Goal: Task Accomplishment & Management: Use online tool/utility

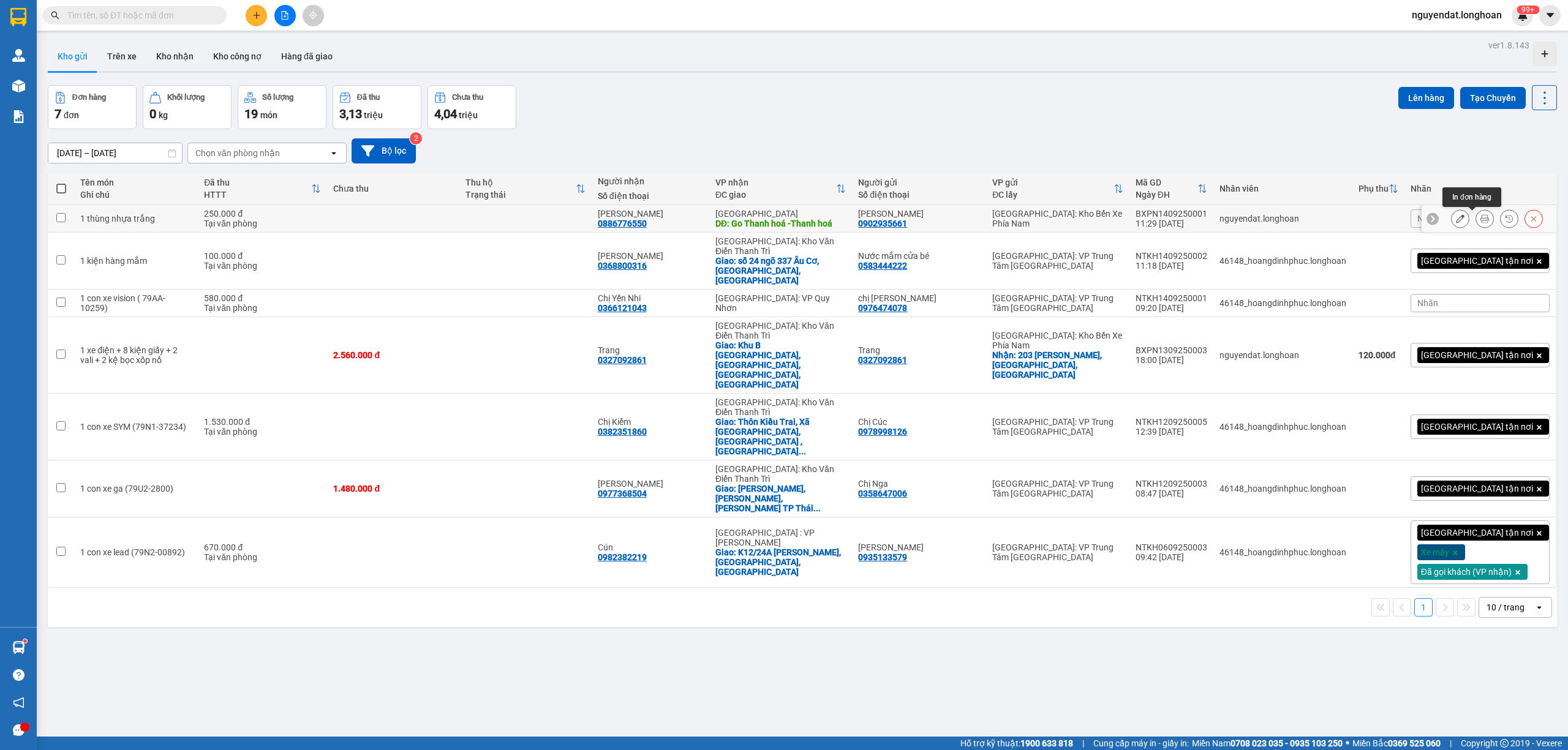
click at [1481, 221] on icon at bounding box center [1485, 219] width 9 height 9
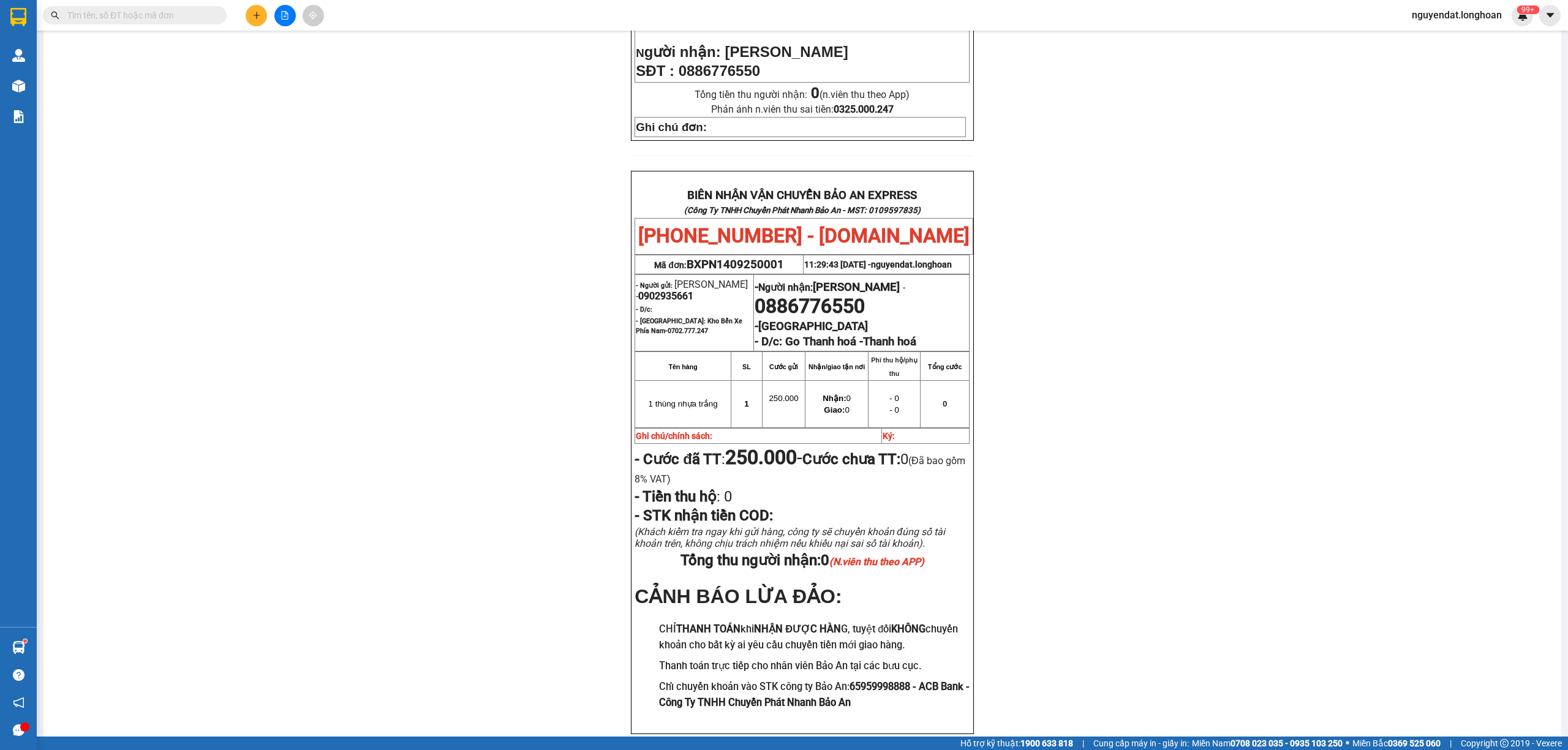
scroll to position [475, 0]
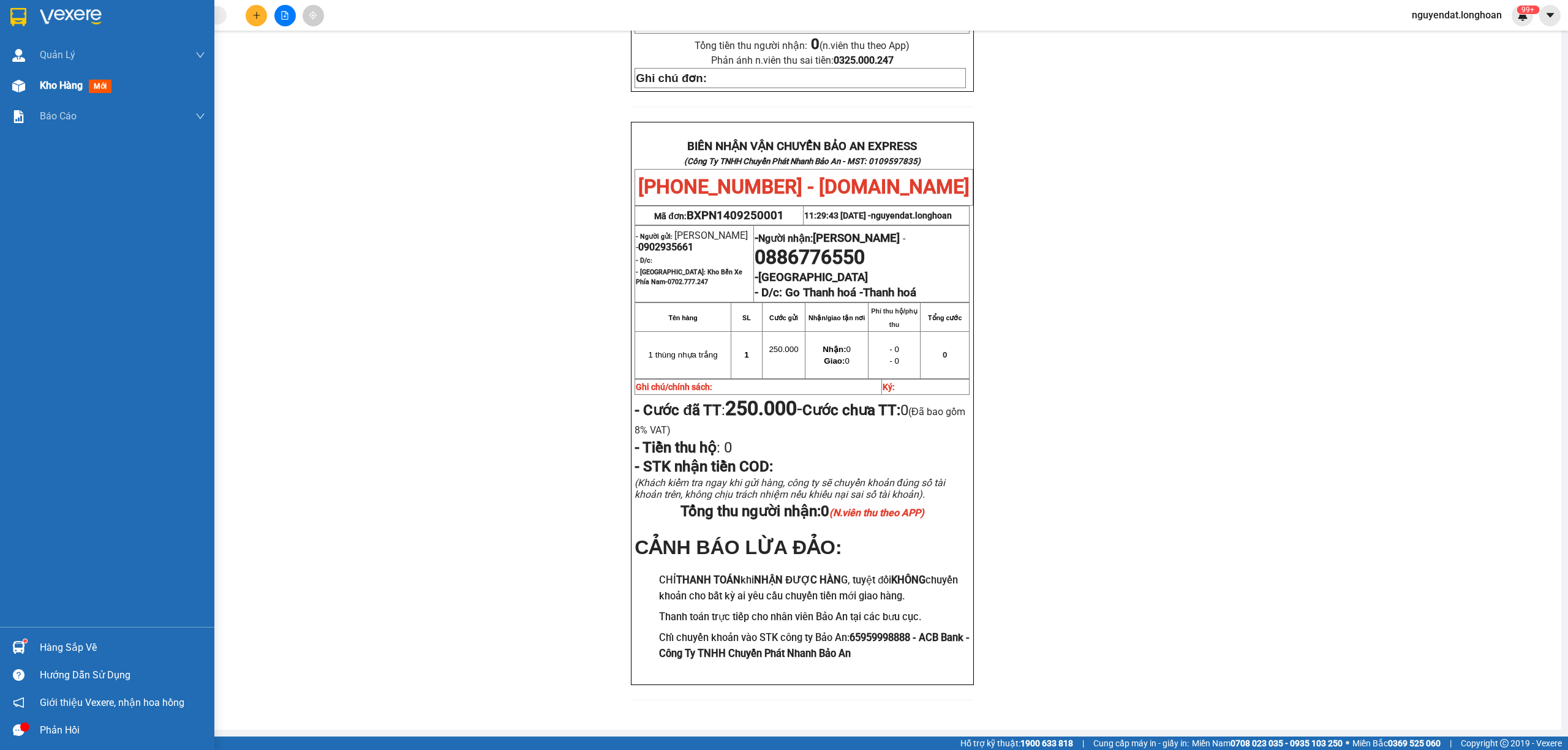
click at [23, 85] on img at bounding box center [18, 86] width 13 height 13
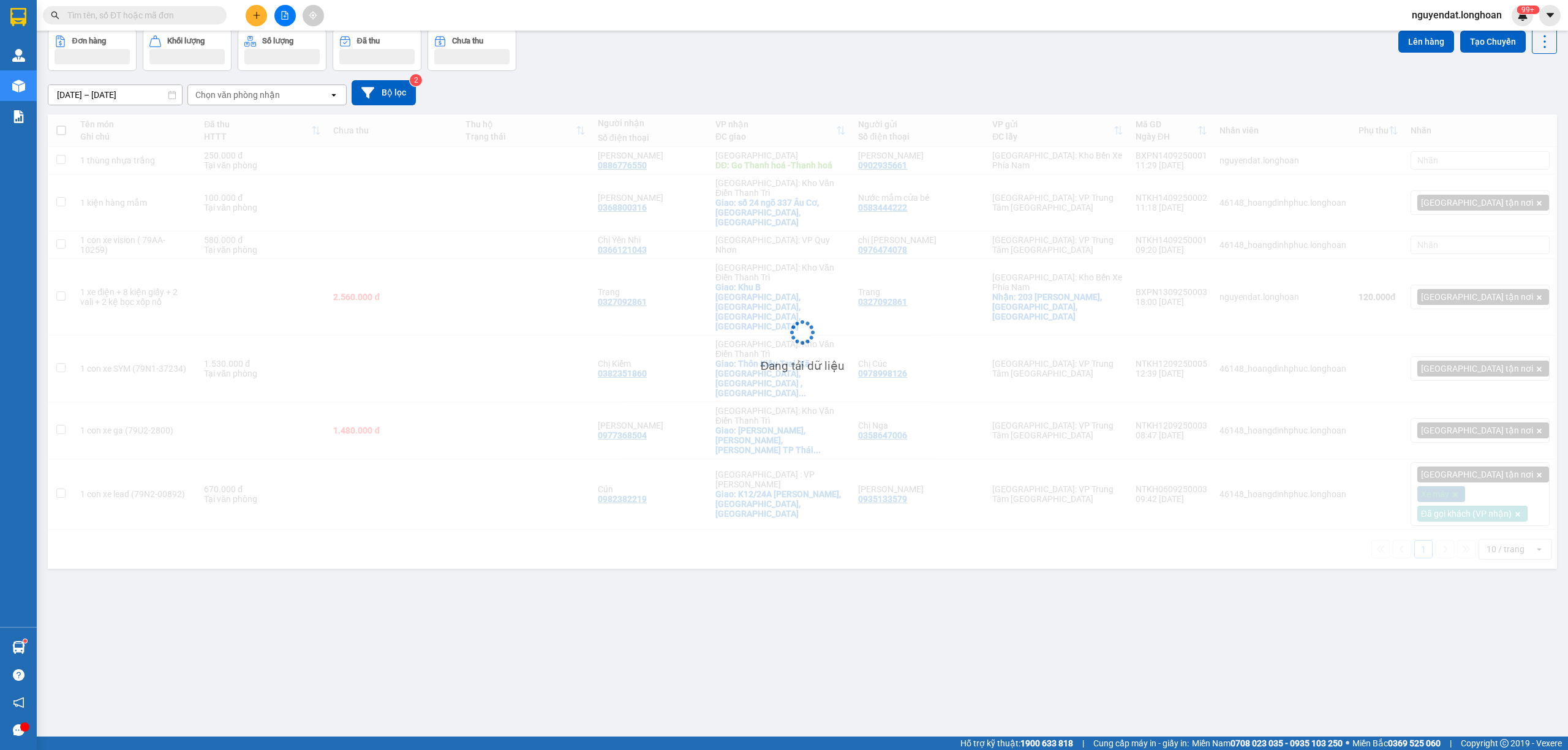
scroll to position [56, 0]
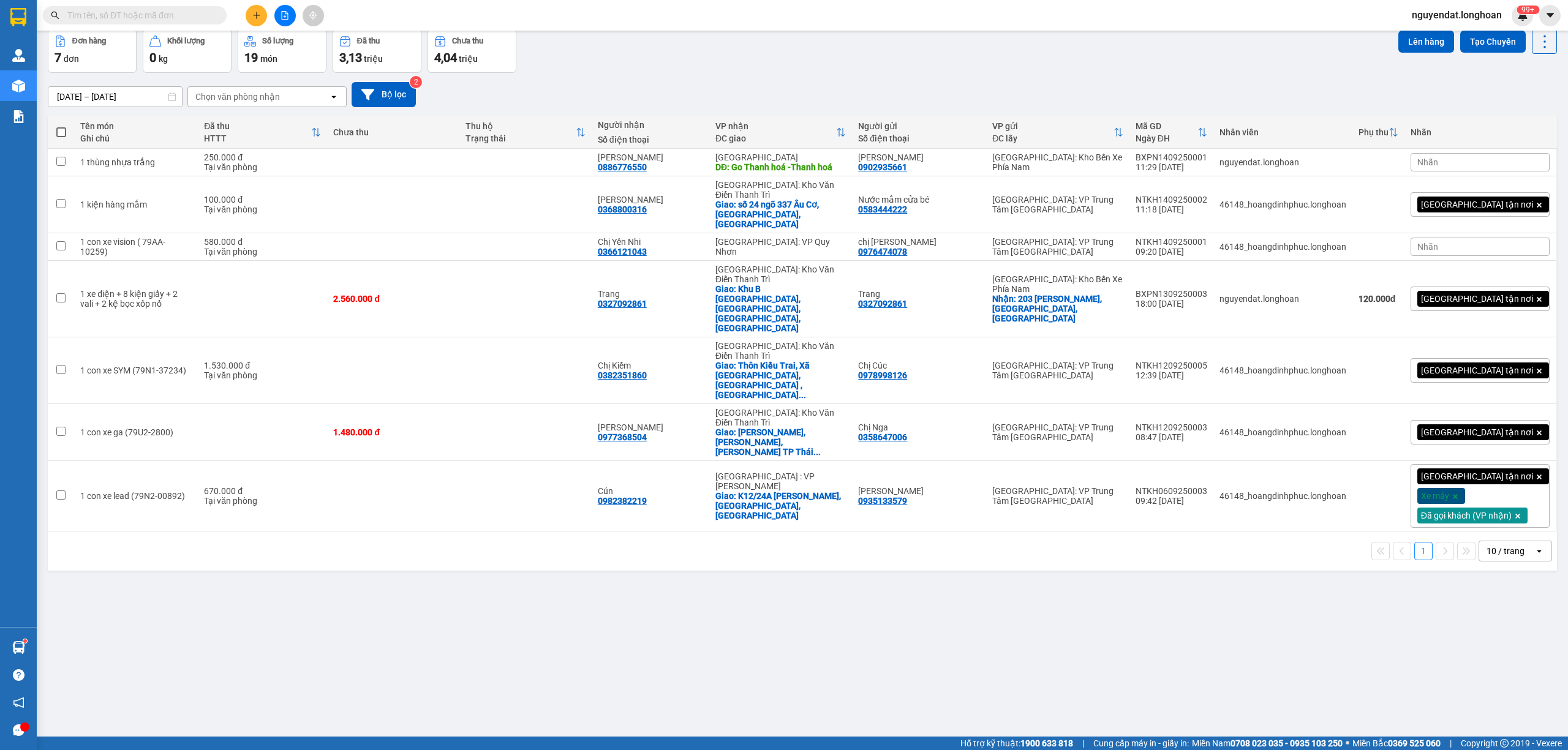
click at [278, 16] on button at bounding box center [285, 16] width 22 height 22
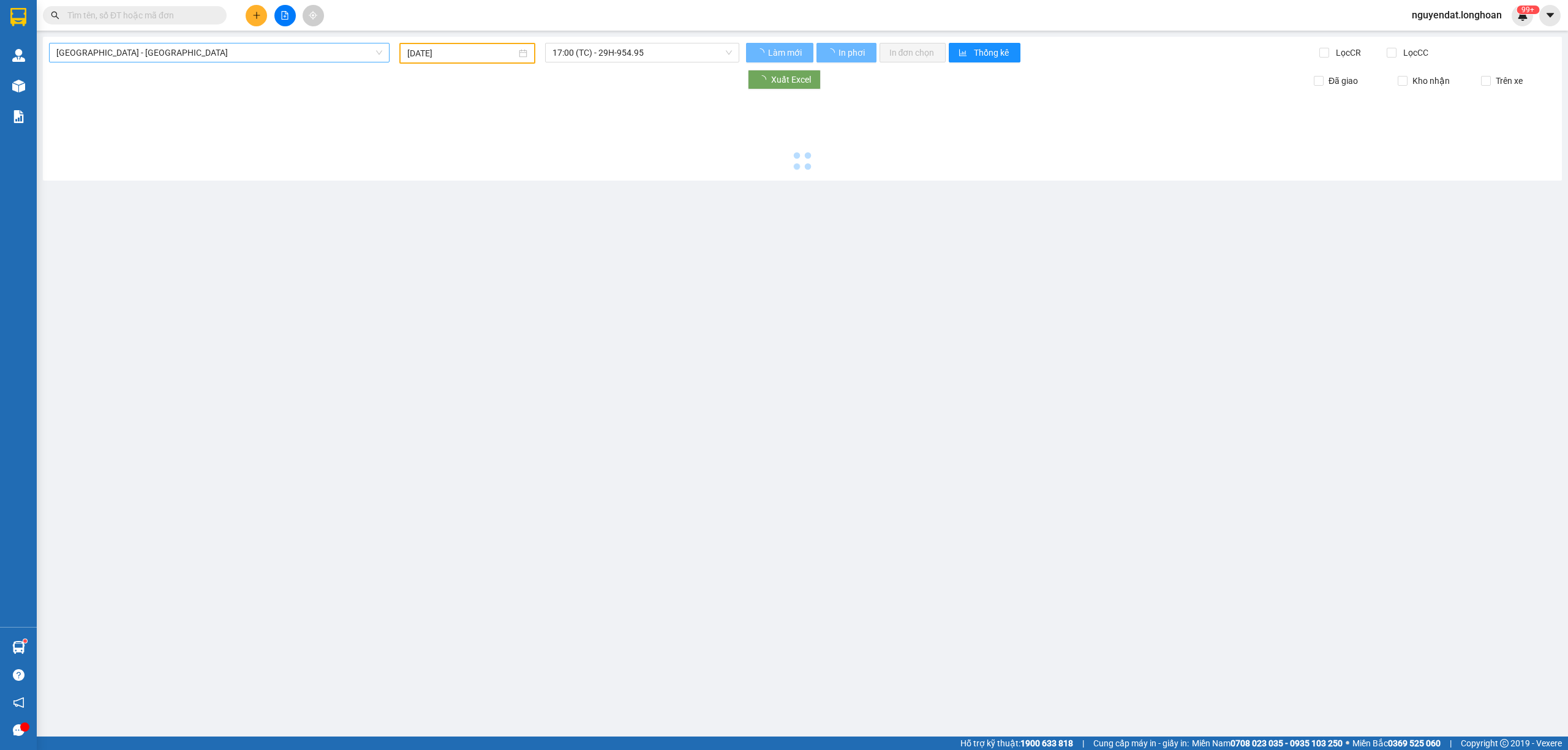
type input "[DATE]"
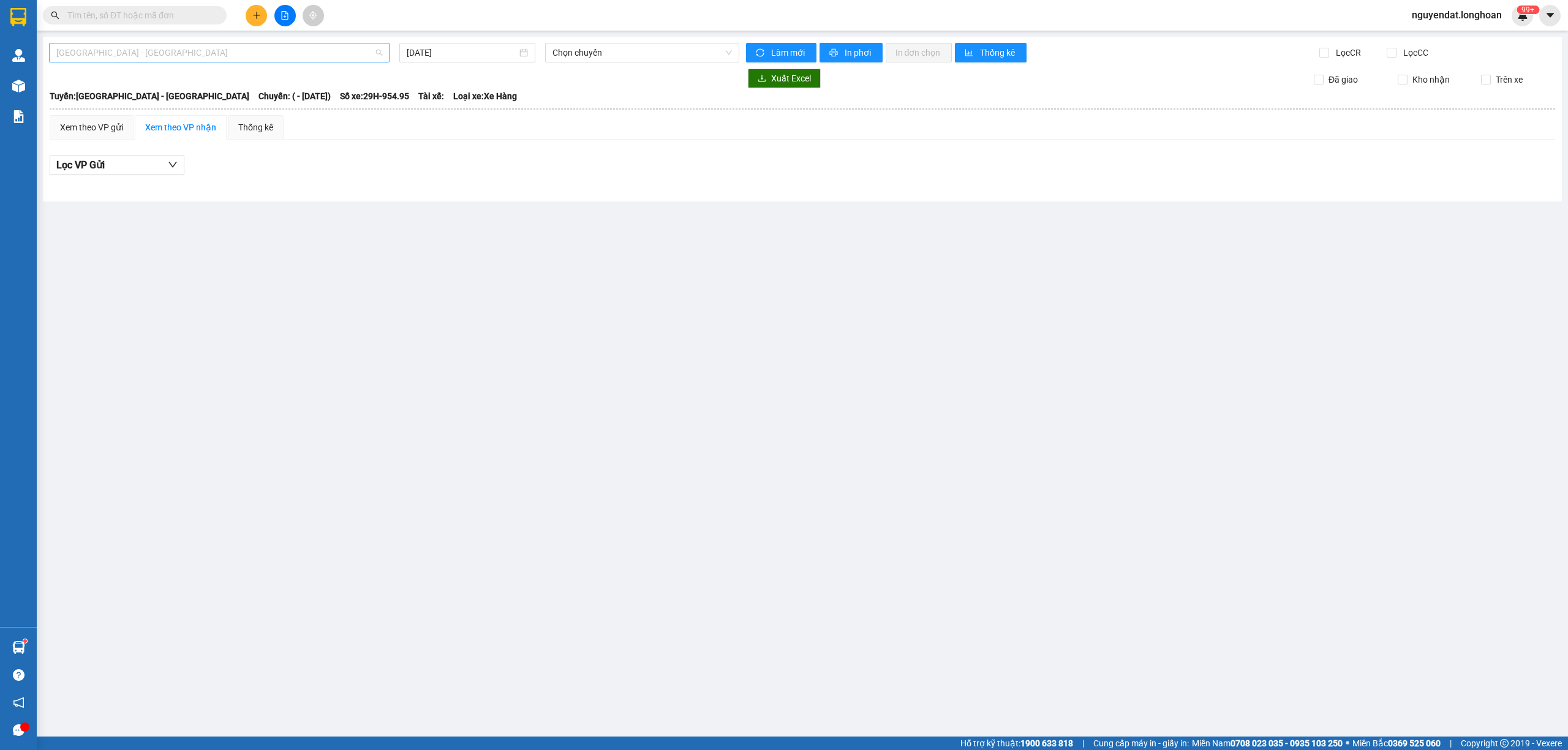
drag, startPoint x: 163, startPoint y: 50, endPoint x: 189, endPoint y: 101, distance: 57.2
click at [163, 52] on span "[GEOGRAPHIC_DATA] - [GEOGRAPHIC_DATA]" at bounding box center [219, 53] width 326 height 18
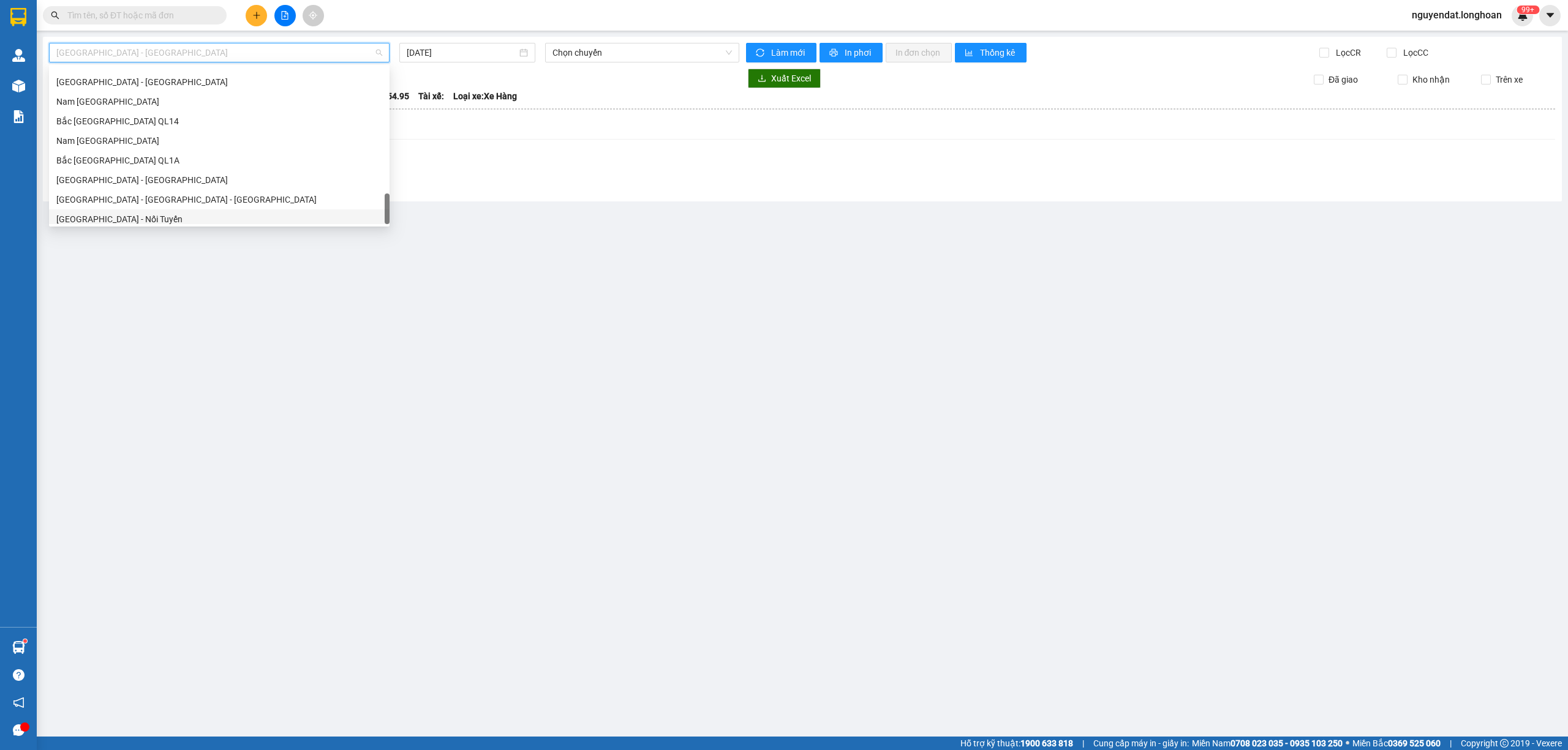
scroll to position [843, 0]
click at [141, 115] on div "Nam [GEOGRAPHIC_DATA]" at bounding box center [219, 116] width 326 height 13
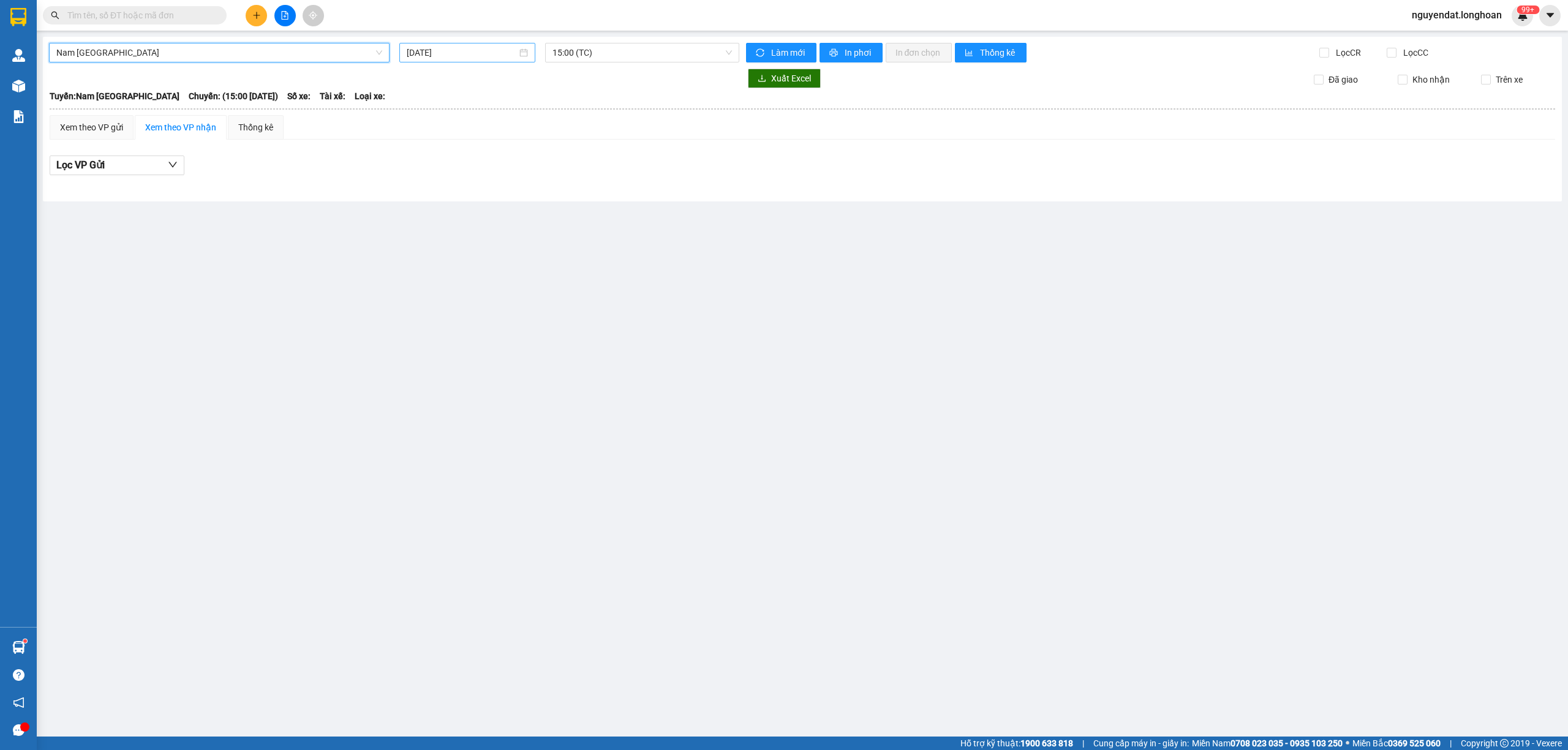
click at [451, 57] on input "[DATE]" at bounding box center [462, 53] width 110 height 13
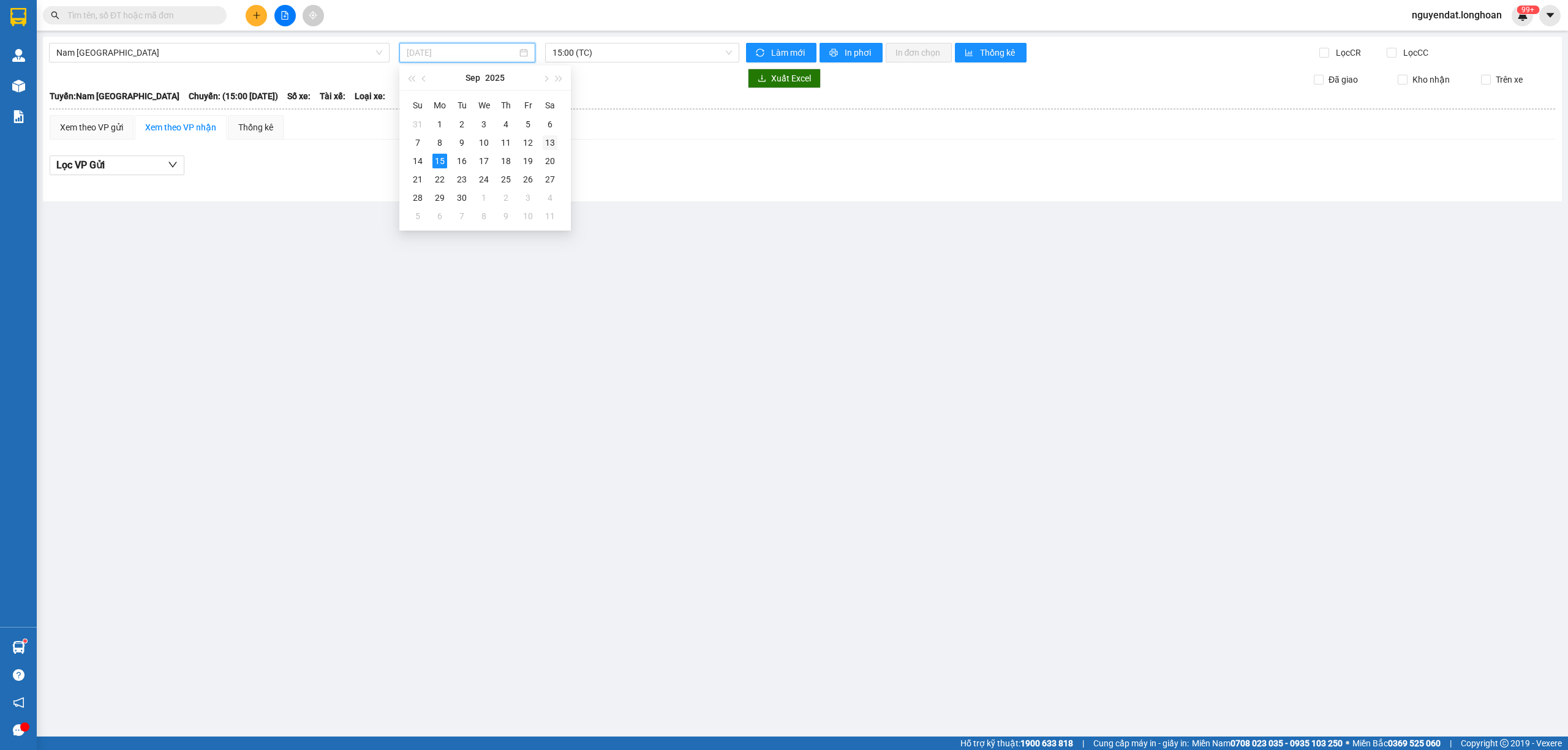
click at [544, 140] on div "13" at bounding box center [549, 142] width 15 height 15
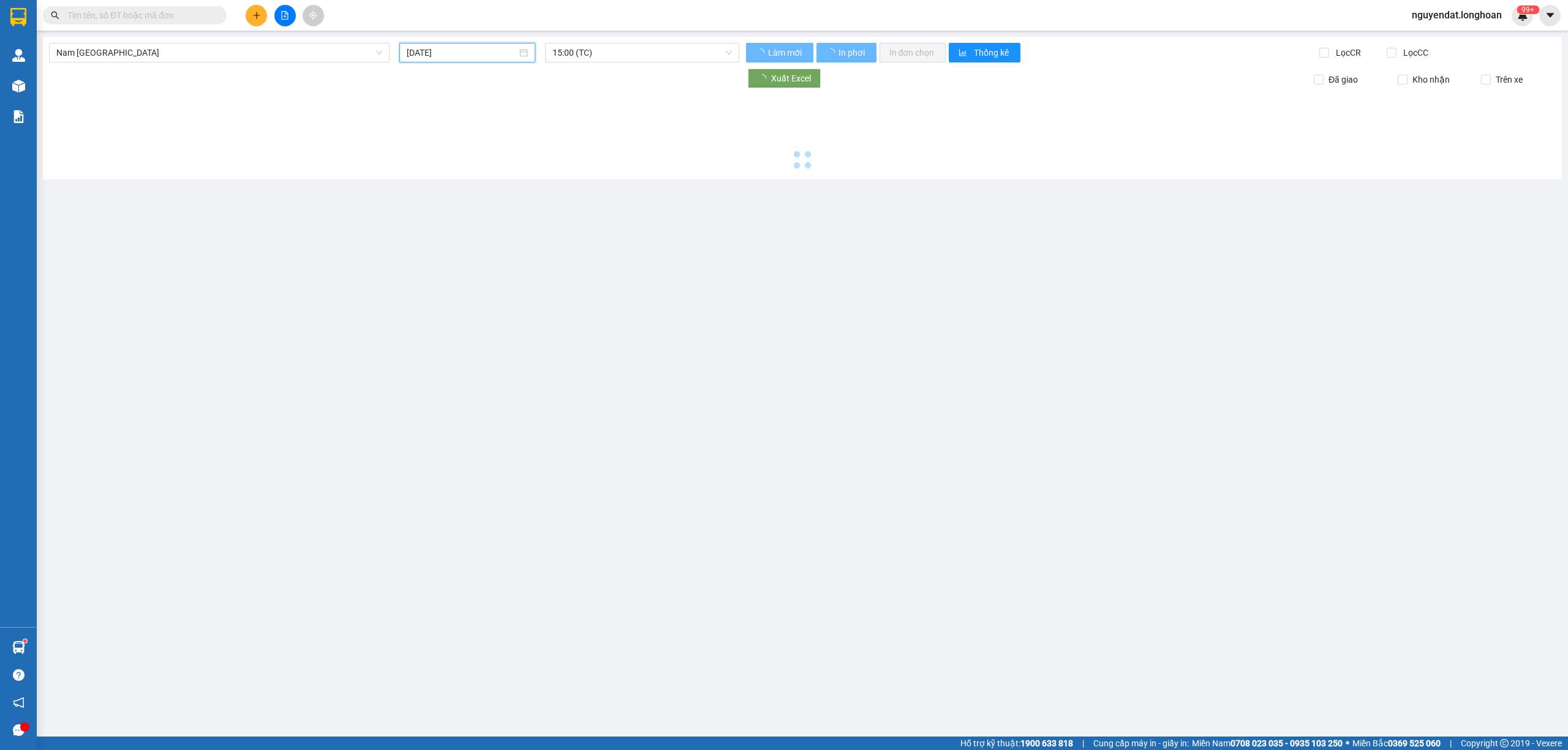
type input "[DATE]"
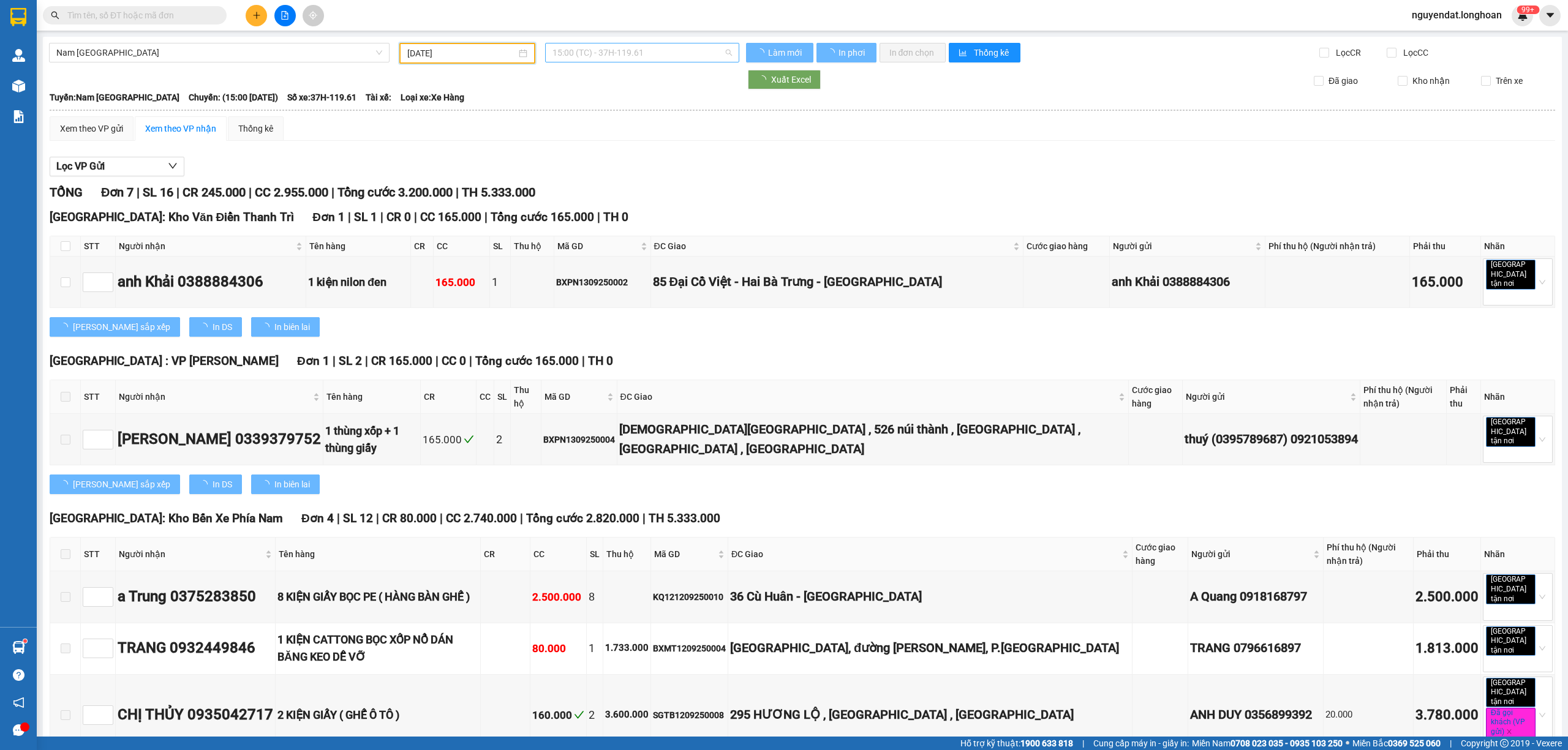
click at [623, 46] on span "15:00 (TC) - 37H-119.61" at bounding box center [643, 53] width 180 height 18
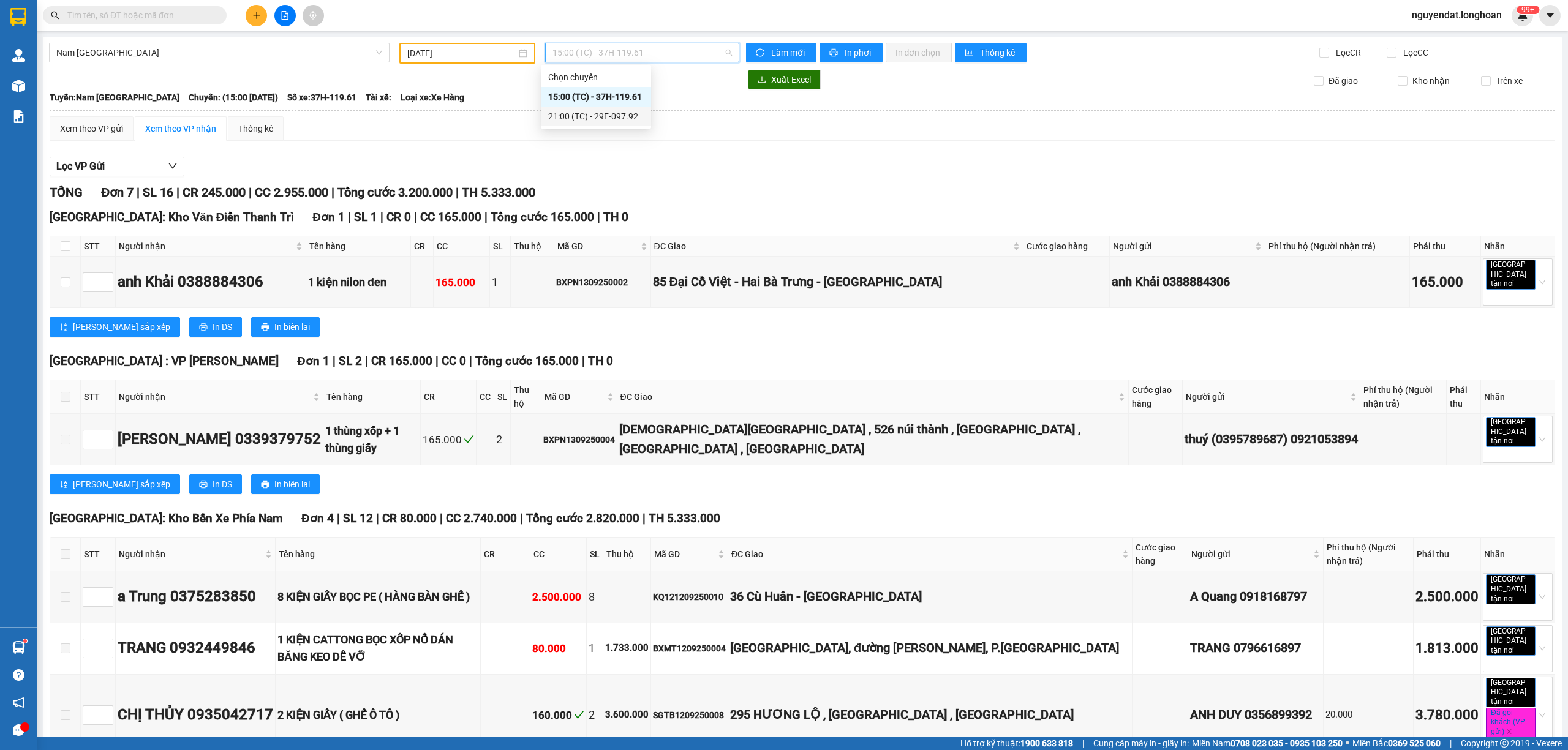
click at [622, 114] on div "21:00 (TC) - 29E-097.92" at bounding box center [596, 116] width 96 height 13
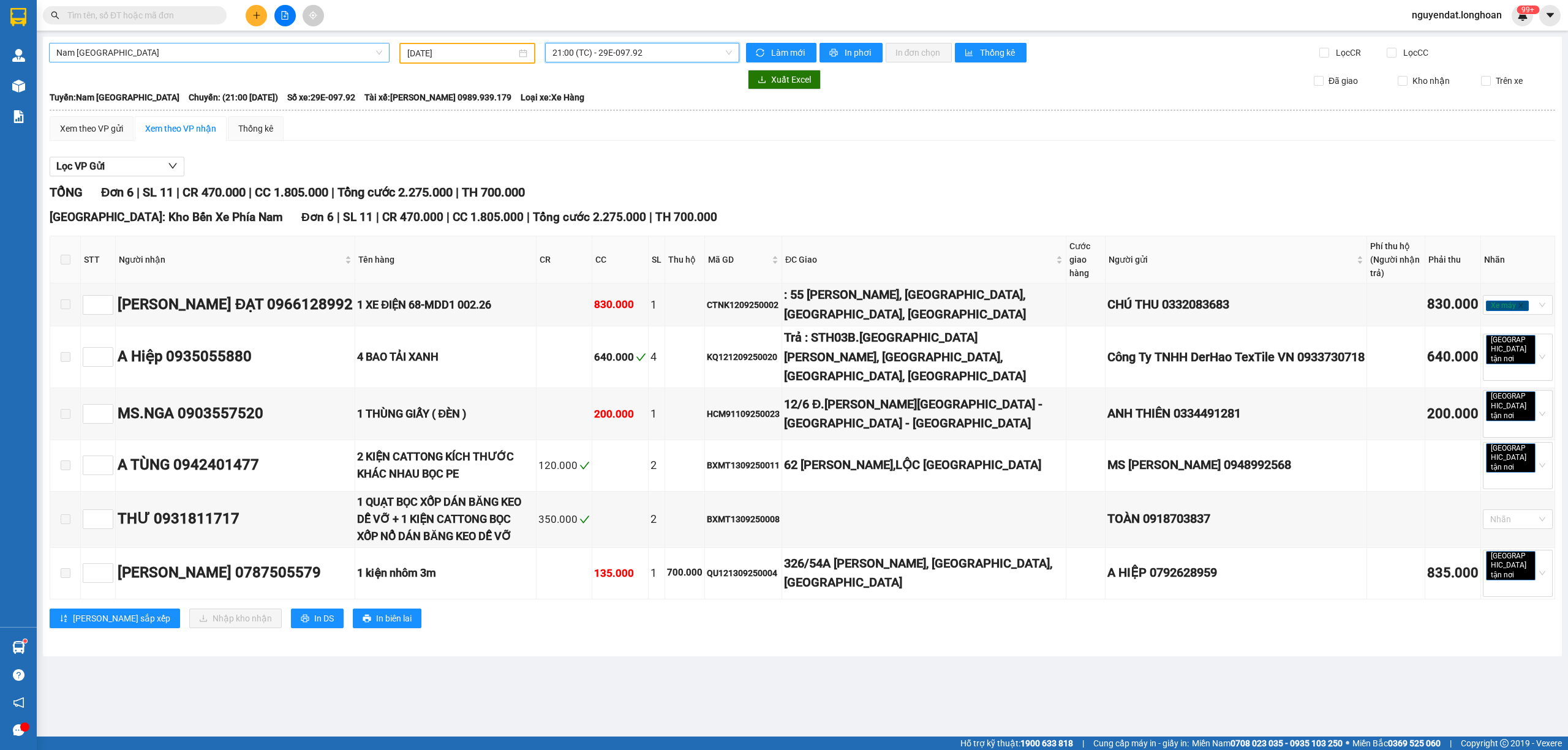
click at [304, 55] on span "Nam [GEOGRAPHIC_DATA]" at bounding box center [219, 53] width 326 height 18
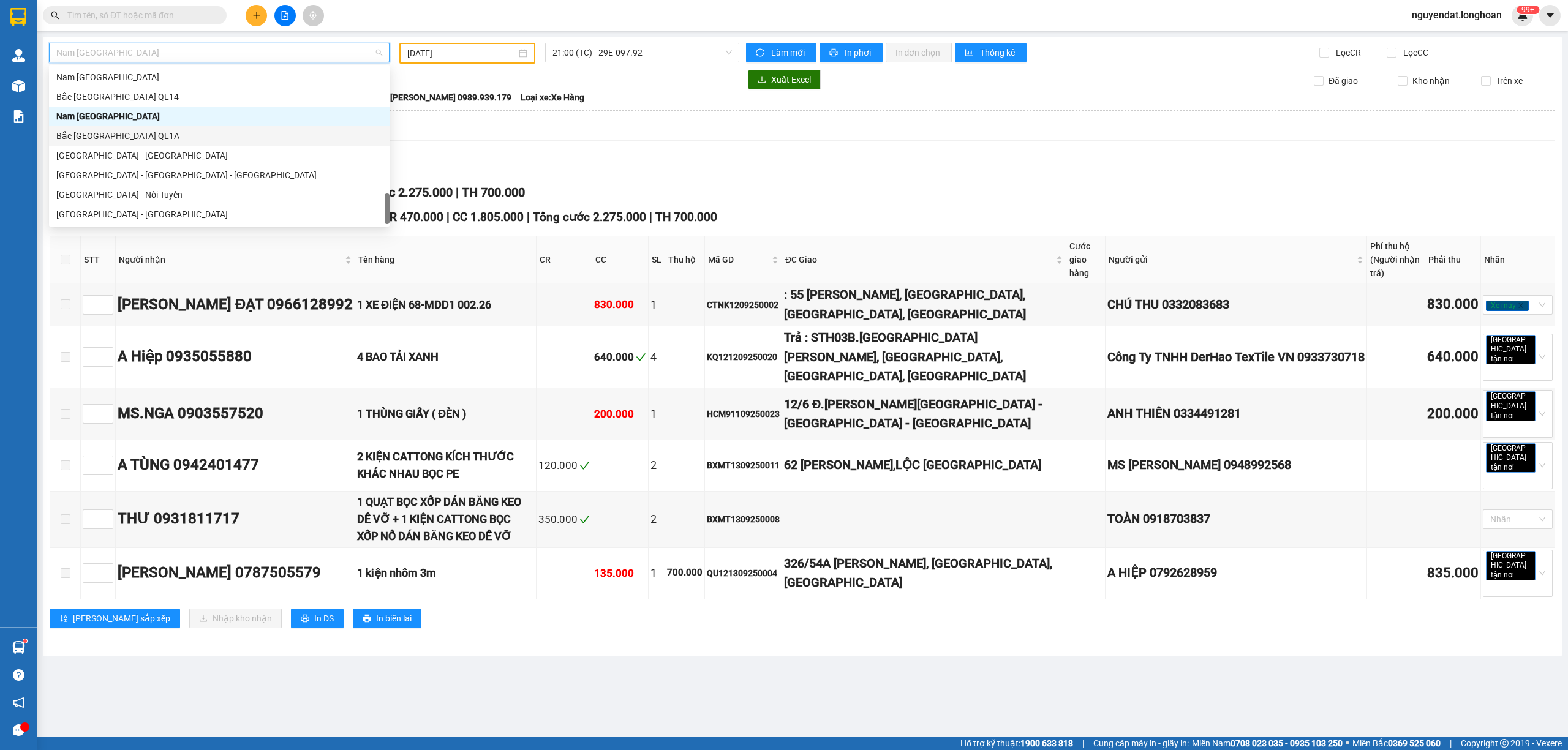
click at [156, 135] on div "Bắc [GEOGRAPHIC_DATA] QL1A" at bounding box center [219, 135] width 326 height 13
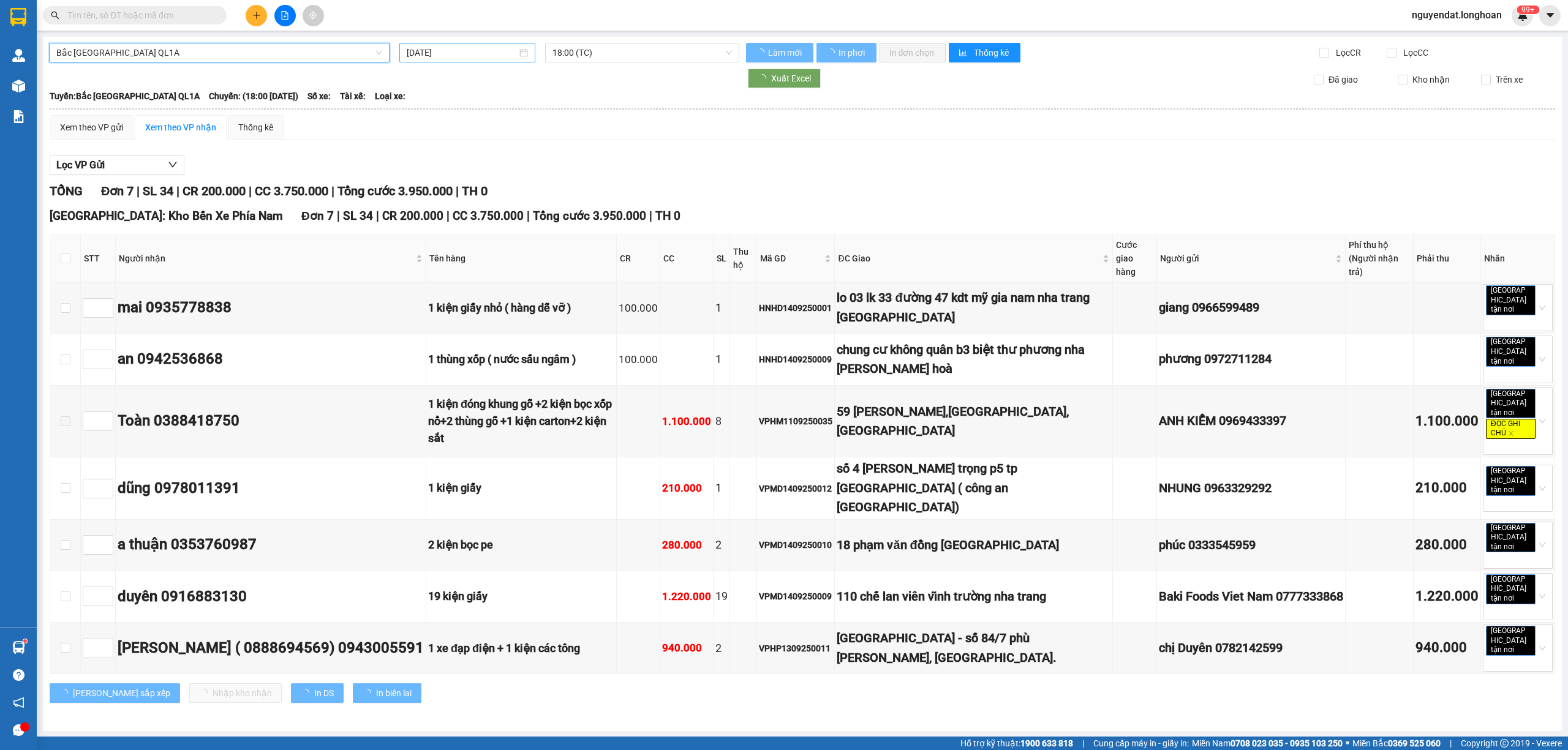
click at [465, 54] on input "[DATE]" at bounding box center [462, 53] width 110 height 13
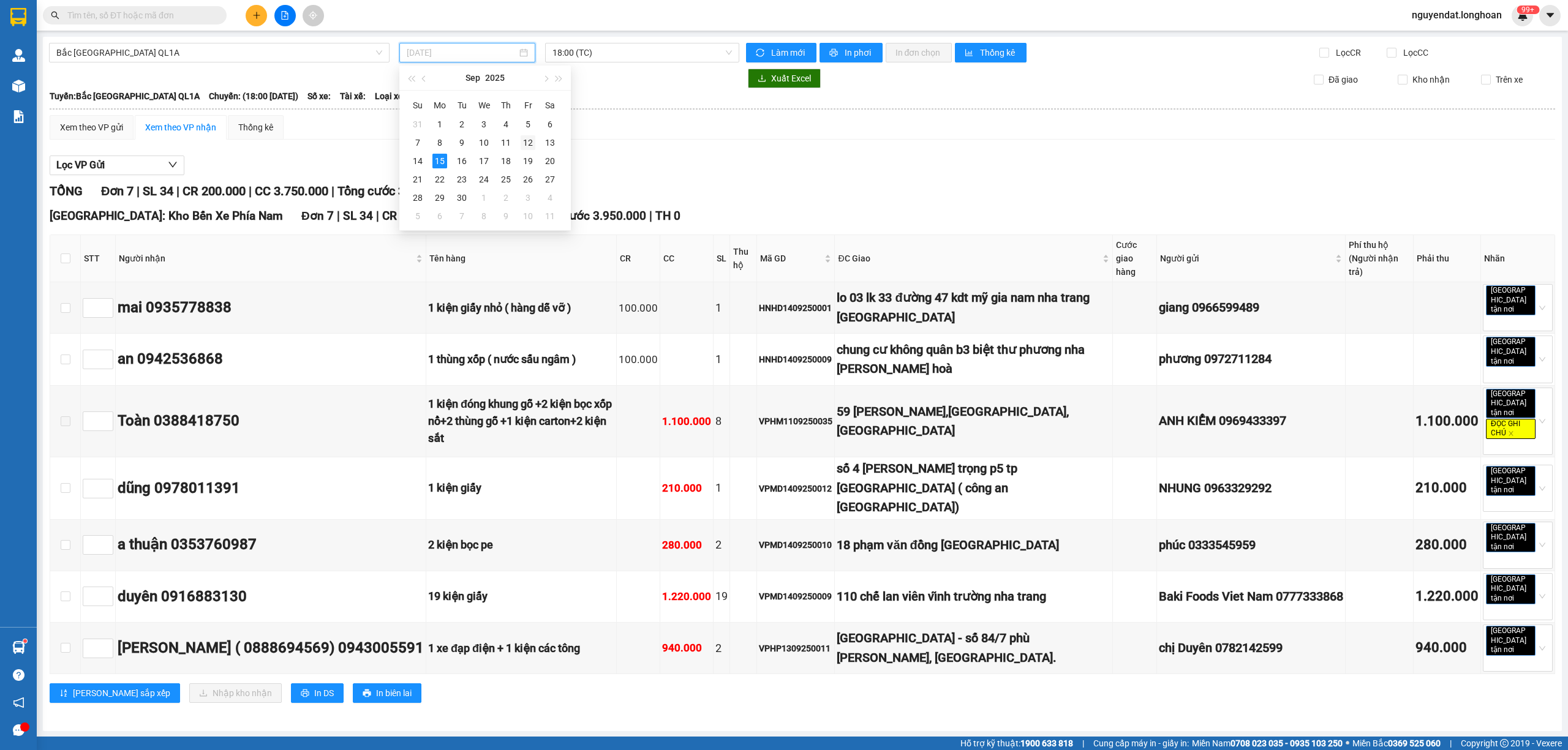
click at [527, 141] on div "12" at bounding box center [528, 142] width 15 height 15
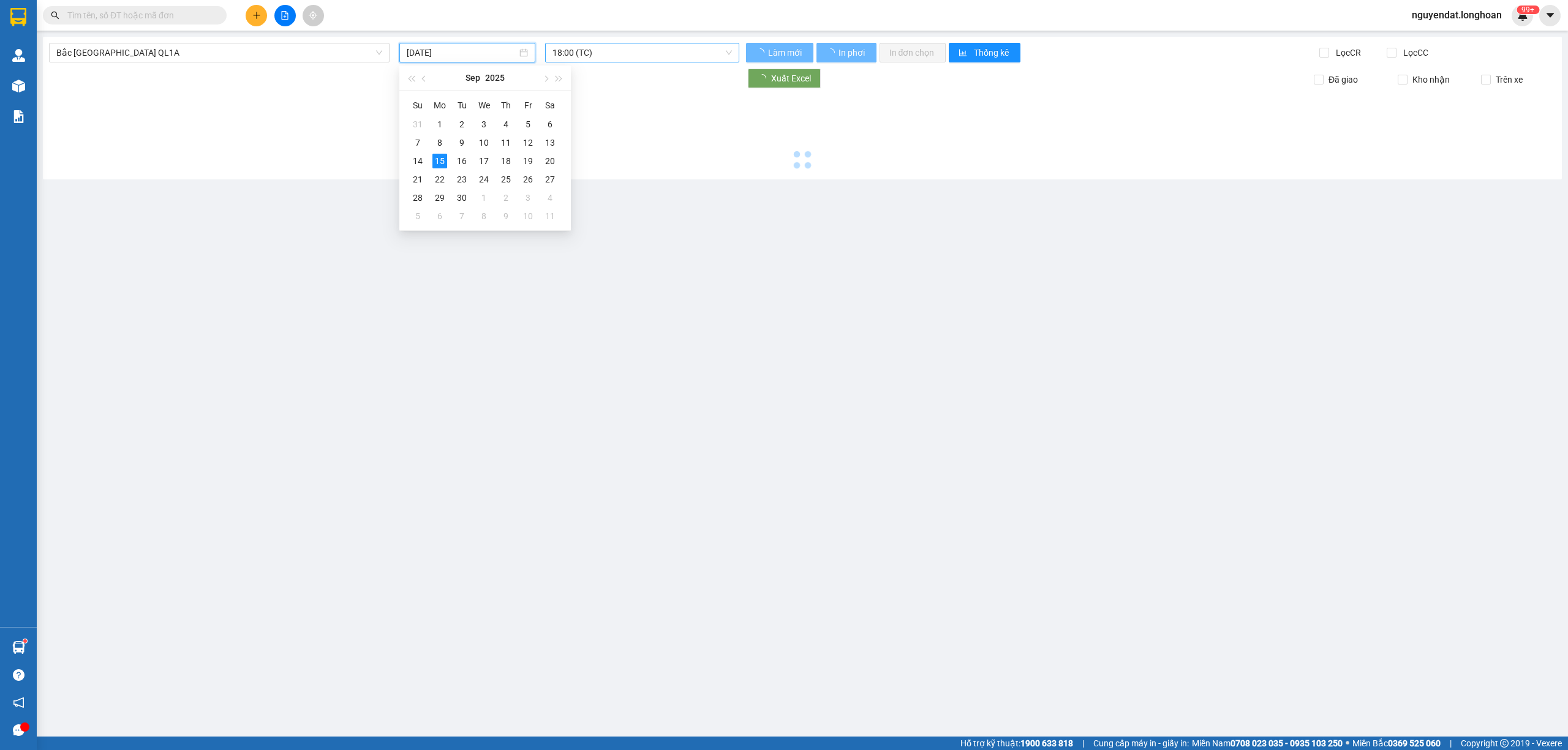
type input "[DATE]"
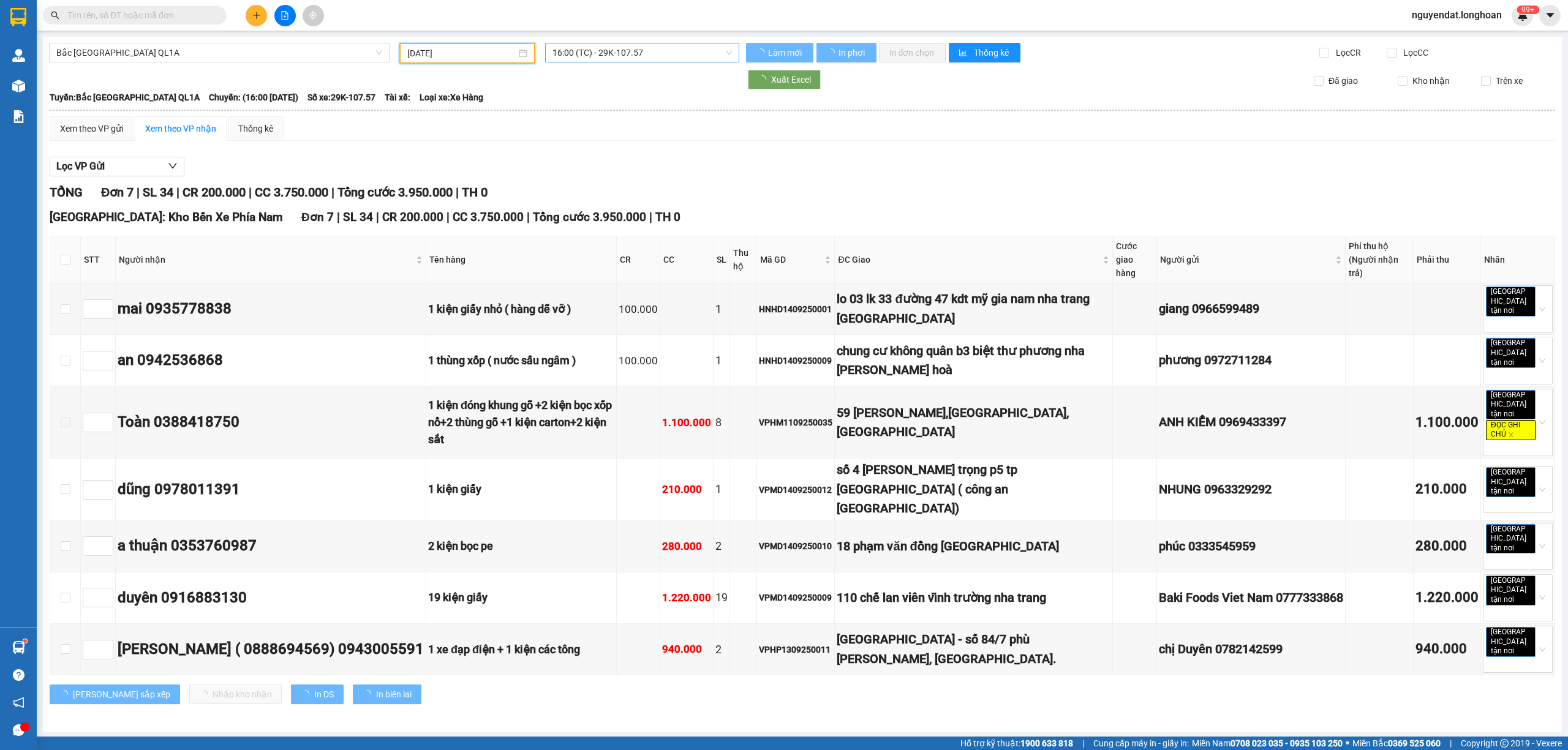
click at [613, 55] on span "16:00 (TC) - 29K-107.57" at bounding box center [643, 53] width 180 height 18
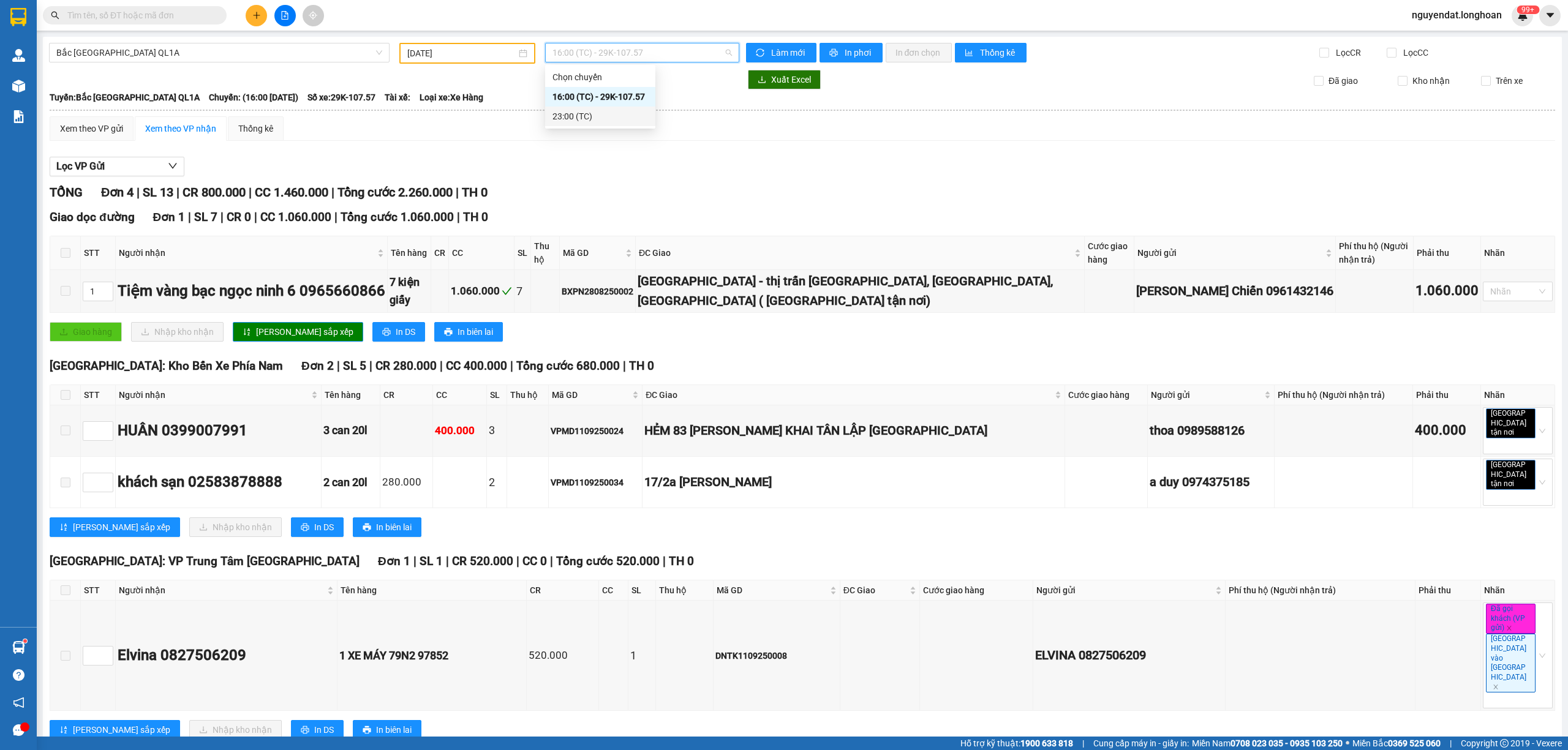
click at [606, 116] on div "23:00 (TC)" at bounding box center [600, 116] width 96 height 13
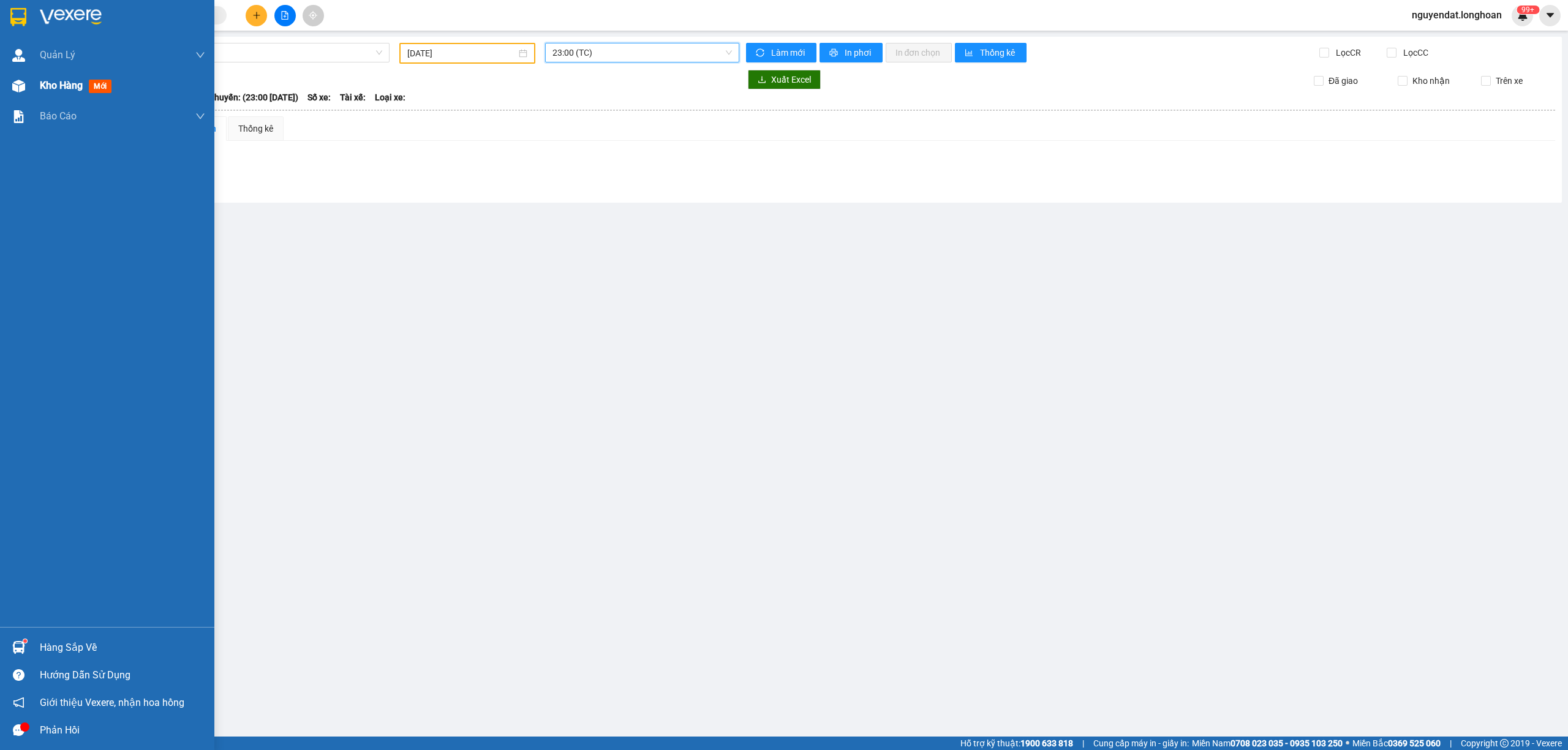
click at [20, 76] on div at bounding box center [19, 86] width 22 height 22
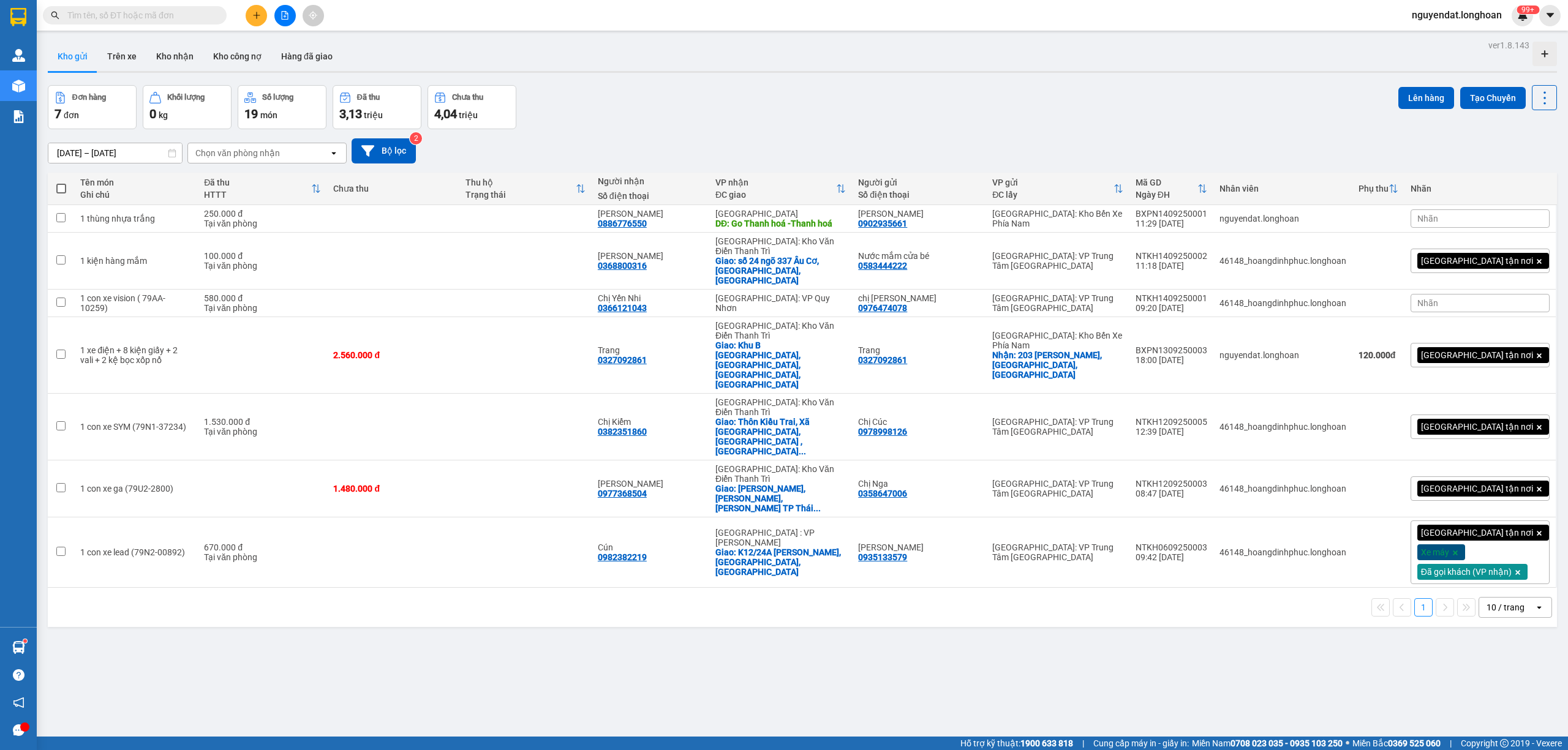
click at [777, 77] on div "ver 1.8.143 Kho gửi Trên xe Kho nhận Kho công nợ Hàng đã giao Đơn hàng 7 đơn Kh…" at bounding box center [803, 411] width 1519 height 750
